Goal: Feedback & Contribution: Submit feedback/report problem

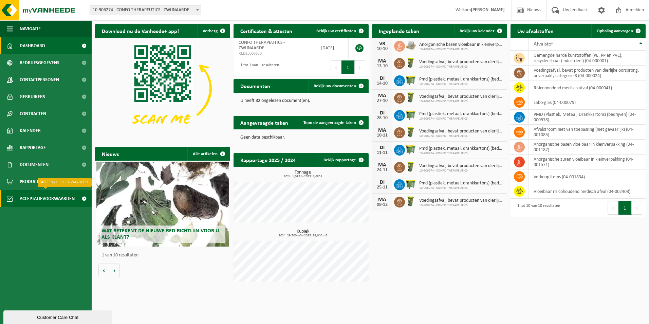
drag, startPoint x: 41, startPoint y: 197, endPoint x: 80, endPoint y: 195, distance: 39.4
click at [41, 197] on span "Acceptatievoorwaarden" at bounding box center [47, 198] width 55 height 17
click at [44, 198] on span "Acceptatievoorwaarden" at bounding box center [47, 198] width 55 height 17
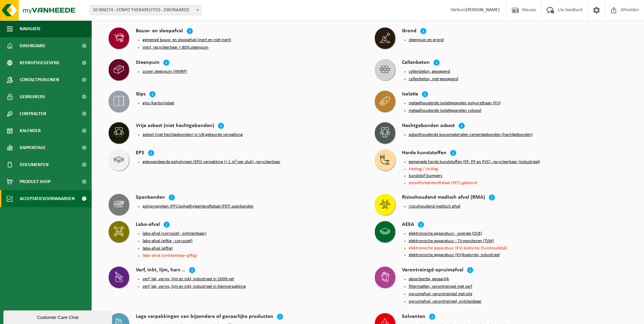
scroll to position [408, 0]
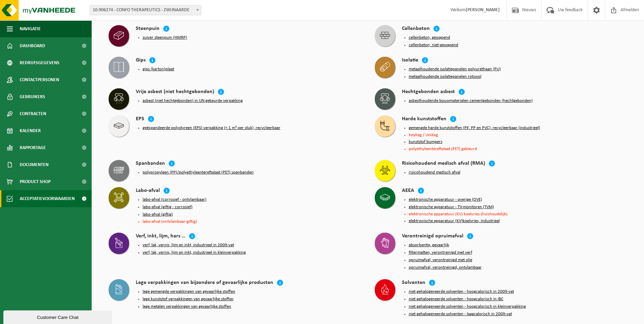
click at [159, 204] on button "labo-afval (giftig - corrosief)" at bounding box center [168, 206] width 50 height 5
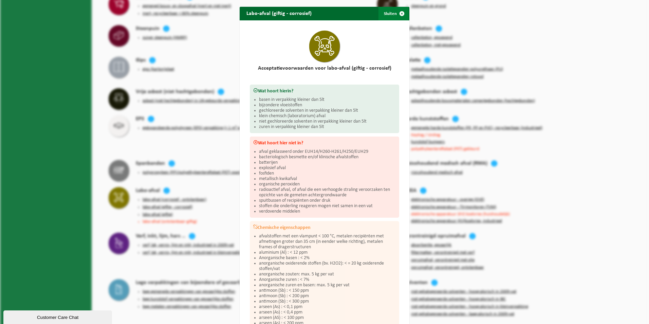
click at [398, 11] on span "button" at bounding box center [402, 14] width 14 height 14
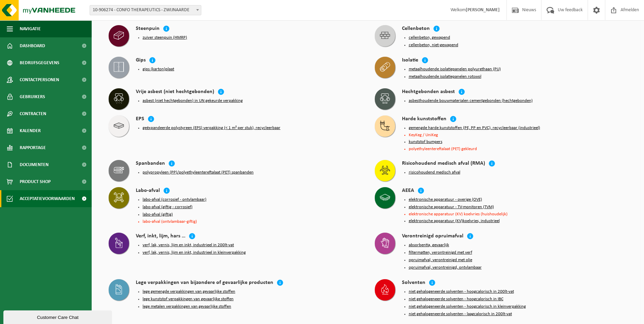
click at [156, 200] on ul "labo-afval (corrosief - ontvlambaar) labo-afval (giftig - corrosief) labo-afval…" at bounding box center [252, 210] width 219 height 27
click at [163, 212] on button "labo-afval (giftig)" at bounding box center [158, 214] width 30 height 5
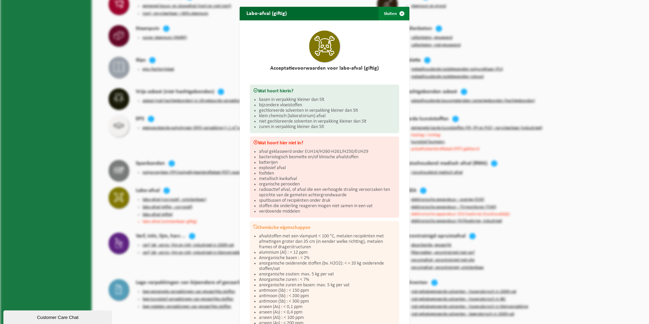
click at [399, 11] on span "button" at bounding box center [402, 14] width 14 height 14
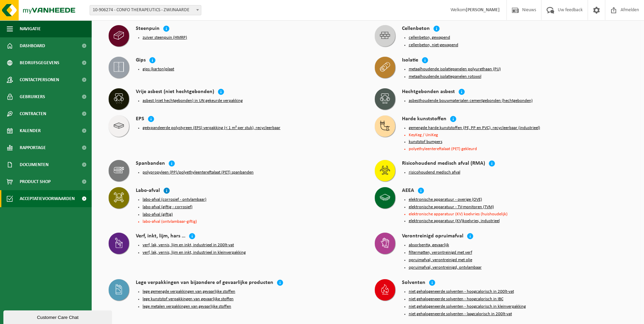
click at [166, 187] on icon at bounding box center [166, 190] width 7 height 7
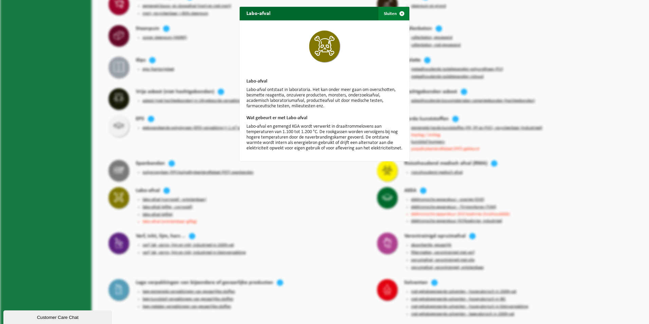
click at [399, 12] on span "button" at bounding box center [402, 14] width 14 height 14
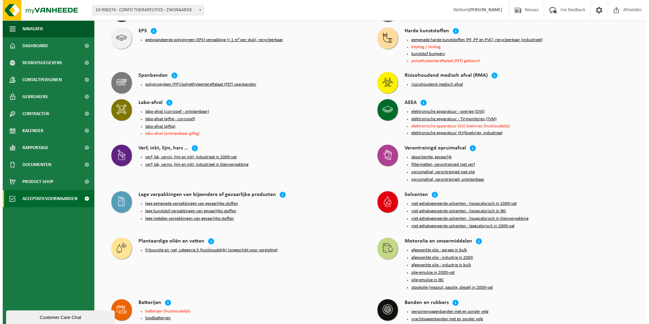
scroll to position [495, 0]
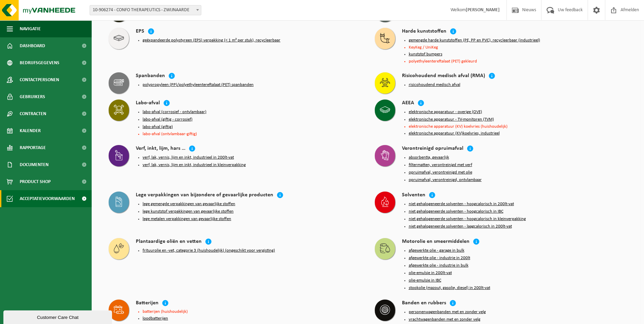
click at [482, 216] on button "niet gehalogeneerde solventen - hoogcalorisch in kleinverpakking" at bounding box center [467, 218] width 117 height 5
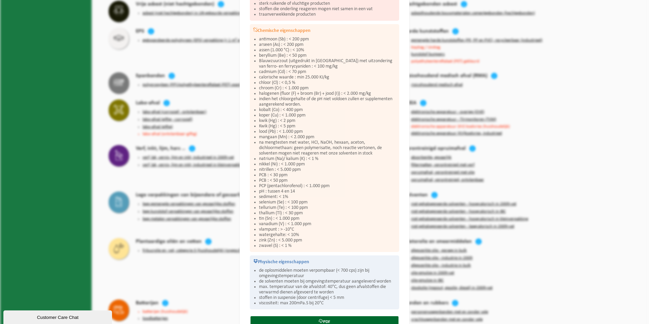
scroll to position [259, 0]
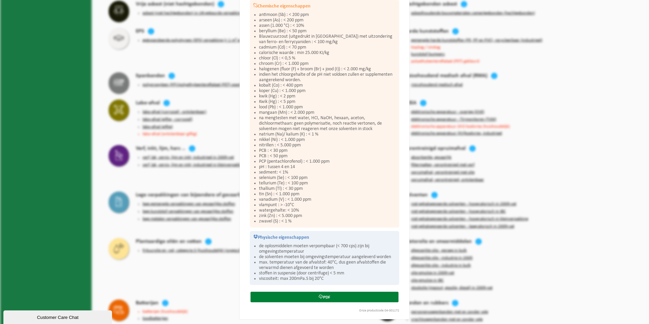
click at [349, 296] on link "PDF" at bounding box center [325, 297] width 148 height 11
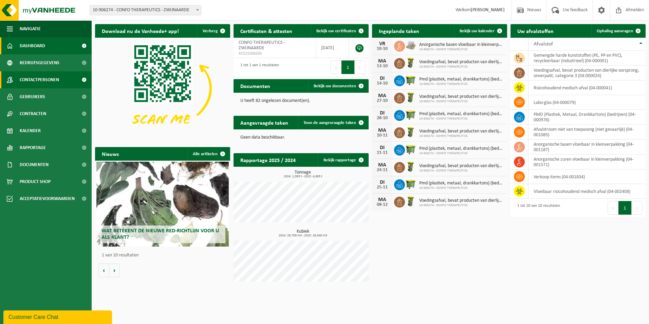
click at [55, 76] on span "Contactpersonen" at bounding box center [39, 79] width 39 height 17
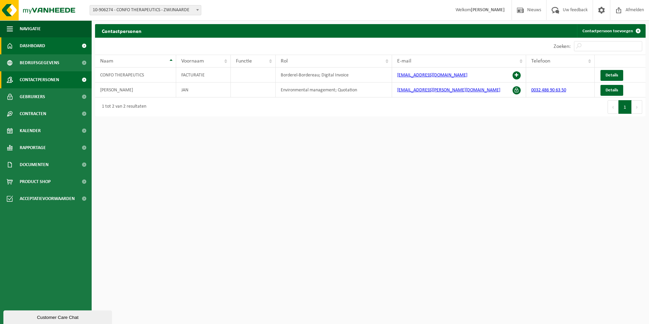
click at [42, 48] on span "Dashboard" at bounding box center [32, 45] width 25 height 17
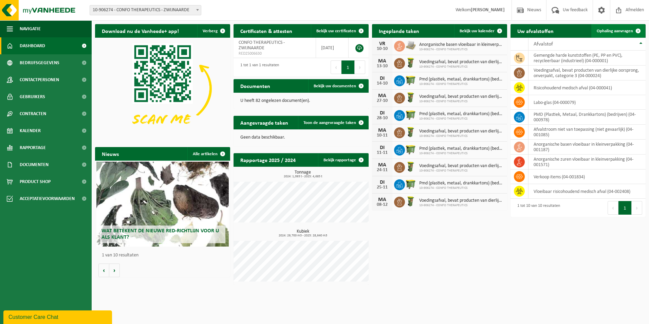
click at [629, 29] on span "Ophaling aanvragen" at bounding box center [615, 31] width 36 height 4
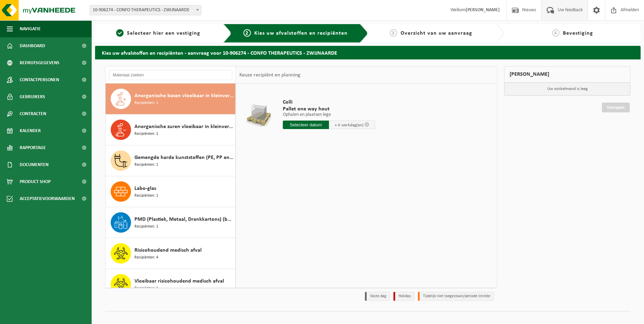
click at [576, 11] on span "Uw feedback" at bounding box center [570, 10] width 28 height 20
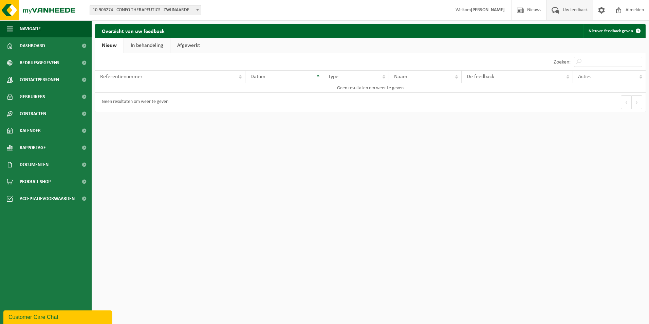
drag, startPoint x: 155, startPoint y: 42, endPoint x: 181, endPoint y: 44, distance: 26.3
click at [155, 42] on link "In behandeling" at bounding box center [147, 46] width 46 height 16
click at [187, 44] on link "Afgewerkt" at bounding box center [189, 46] width 36 height 16
click at [110, 45] on link "Nieuw" at bounding box center [109, 46] width 28 height 16
click at [601, 9] on span at bounding box center [602, 10] width 10 height 20
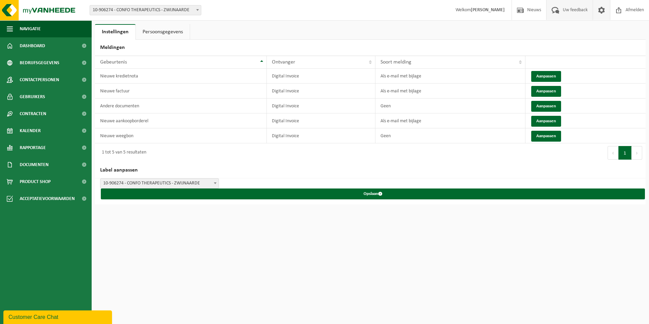
click at [580, 10] on span "Uw feedback" at bounding box center [575, 10] width 28 height 20
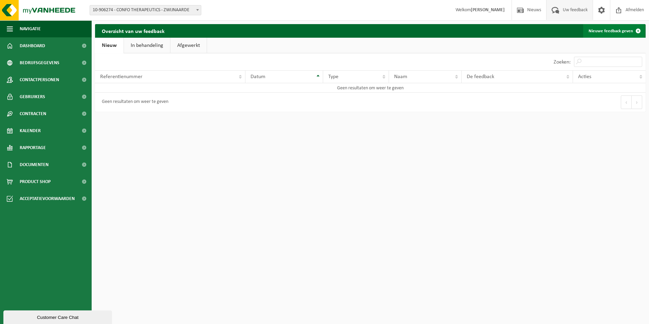
click at [606, 32] on link "Nieuwe feedback geven" at bounding box center [614, 31] width 62 height 14
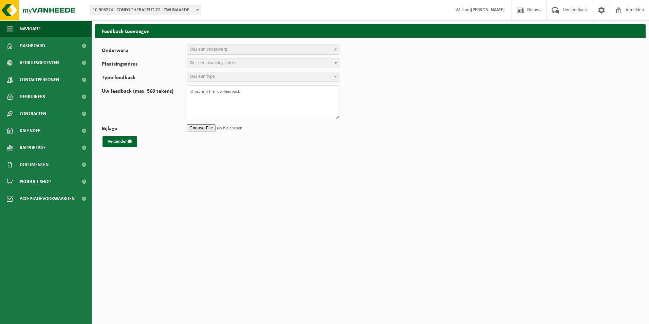
select select
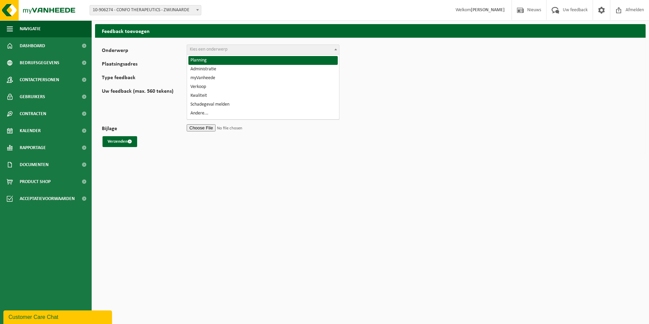
click at [216, 50] on span "Kies een onderwerp" at bounding box center [209, 49] width 38 height 5
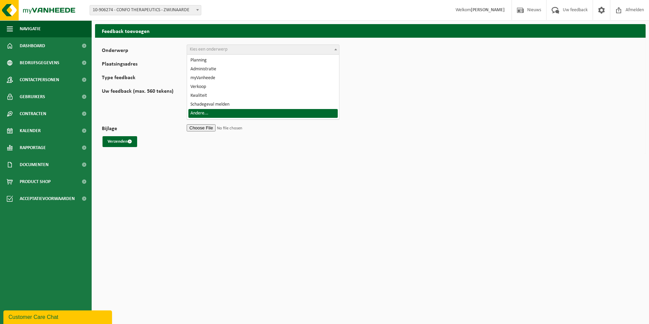
select select "32"
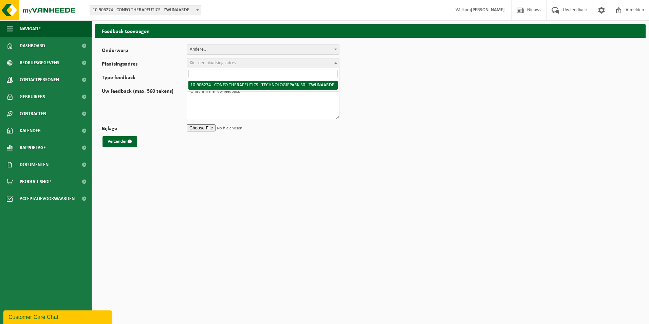
click at [214, 61] on span "Kies een plaatsingsadres" at bounding box center [213, 62] width 46 height 5
select select "127584"
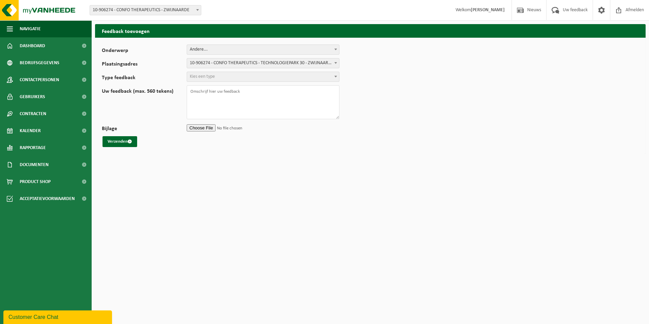
click at [218, 74] on span "Kies een type" at bounding box center [263, 77] width 152 height 10
select select "QUE"
click at [214, 92] on textarea "Uw feedback (max. 560 tekens)" at bounding box center [263, 102] width 153 height 34
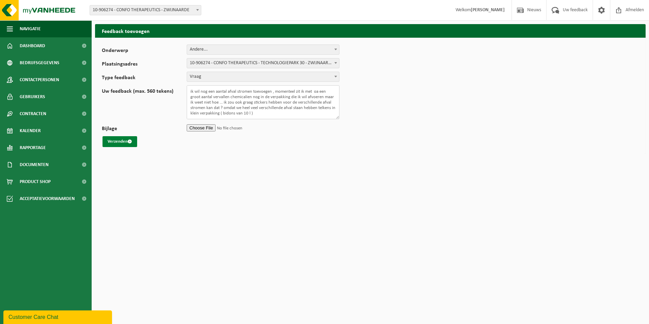
type textarea "ik wil nog een aantal afval stromen toevoegen , momenteel zit ik met oa een gro…"
click at [124, 139] on button "Verzenden" at bounding box center [120, 141] width 35 height 11
